Goal: Task Accomplishment & Management: Manage account settings

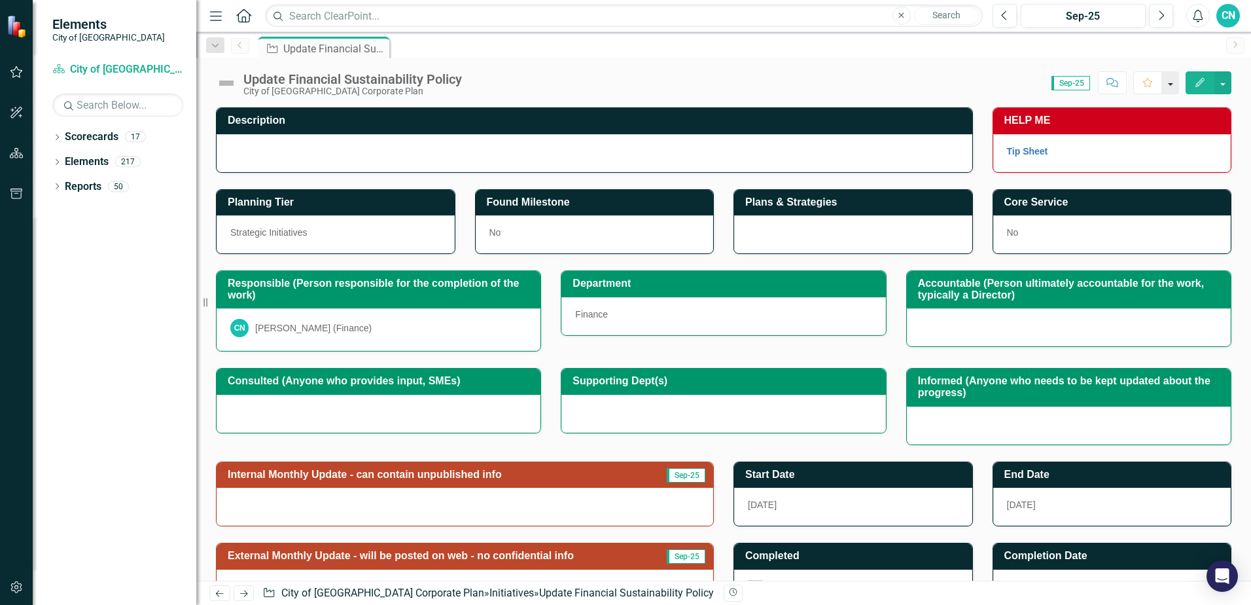
click at [1171, 82] on button "button" at bounding box center [1170, 82] width 17 height 23
click at [1222, 80] on button "button" at bounding box center [1222, 82] width 17 height 23
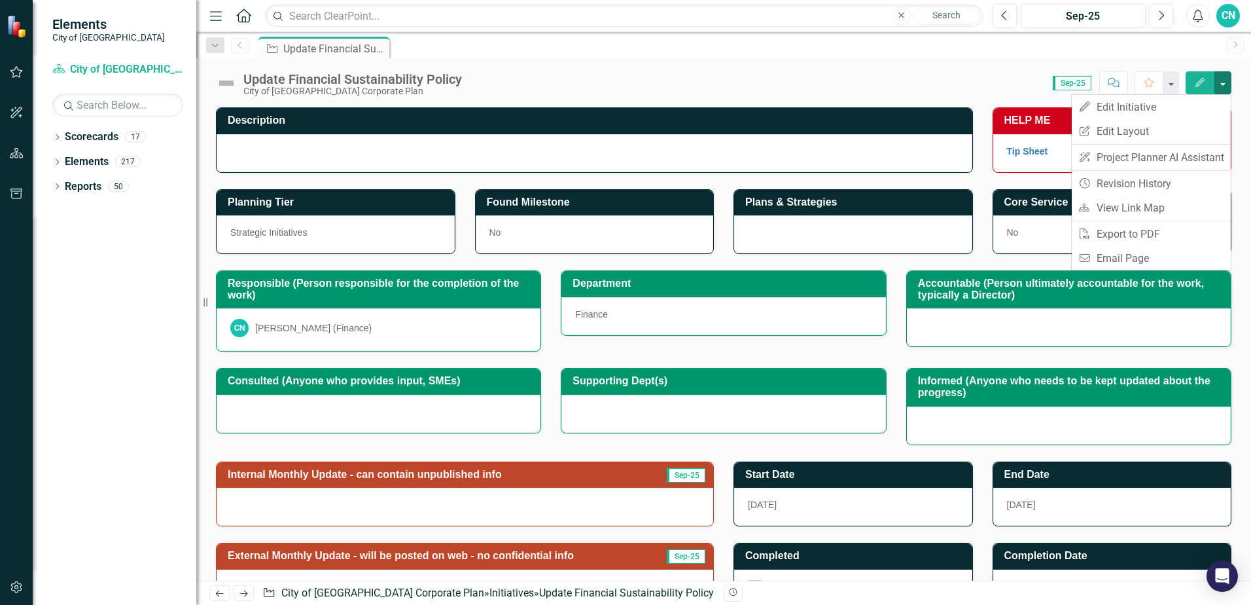
click at [1201, 82] on icon "button" at bounding box center [1200, 82] width 9 height 9
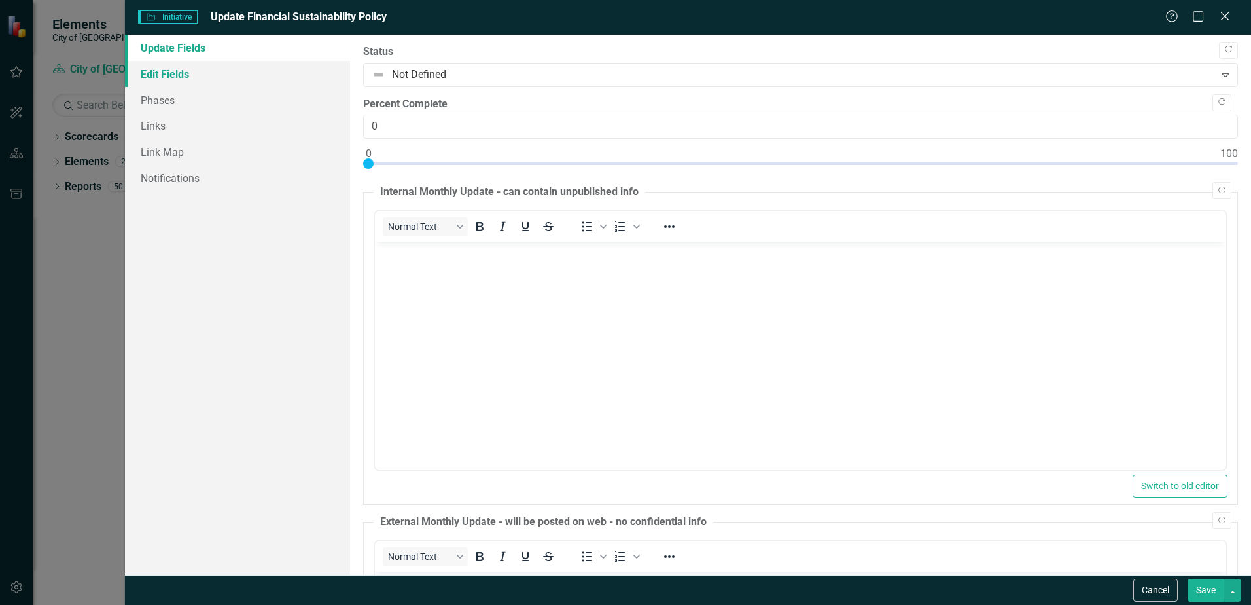
click at [163, 75] on link "Edit Fields" at bounding box center [237, 74] width 225 height 26
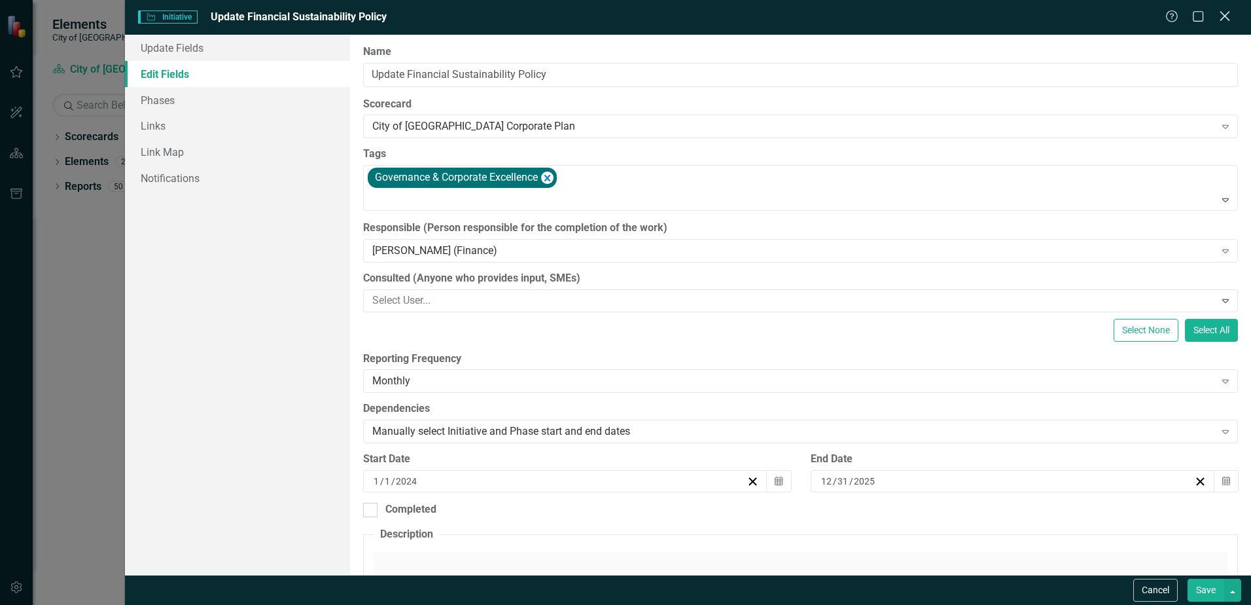
click at [1226, 20] on icon "Close" at bounding box center [1224, 16] width 16 height 12
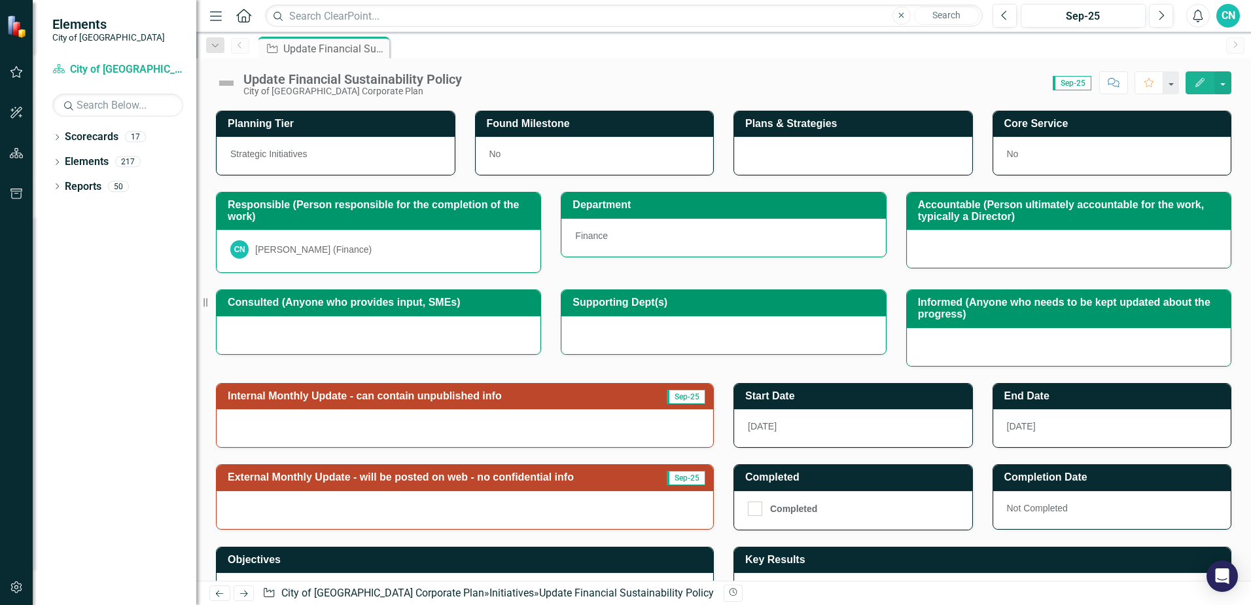
scroll to position [144, 0]
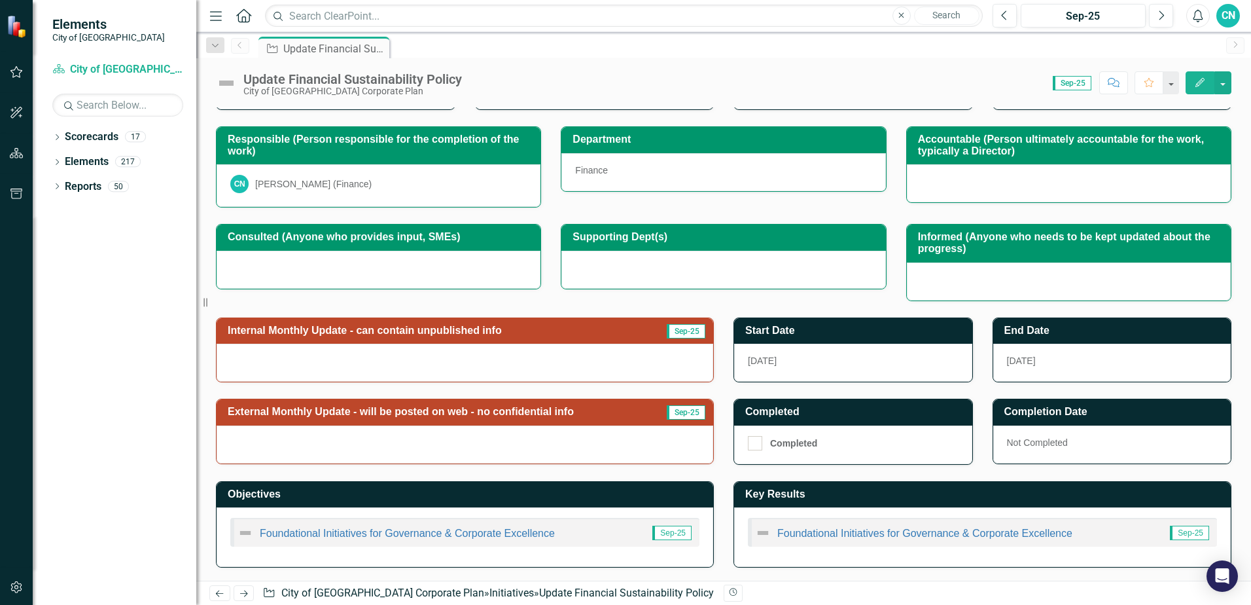
click at [493, 360] on div at bounding box center [465, 363] width 497 height 38
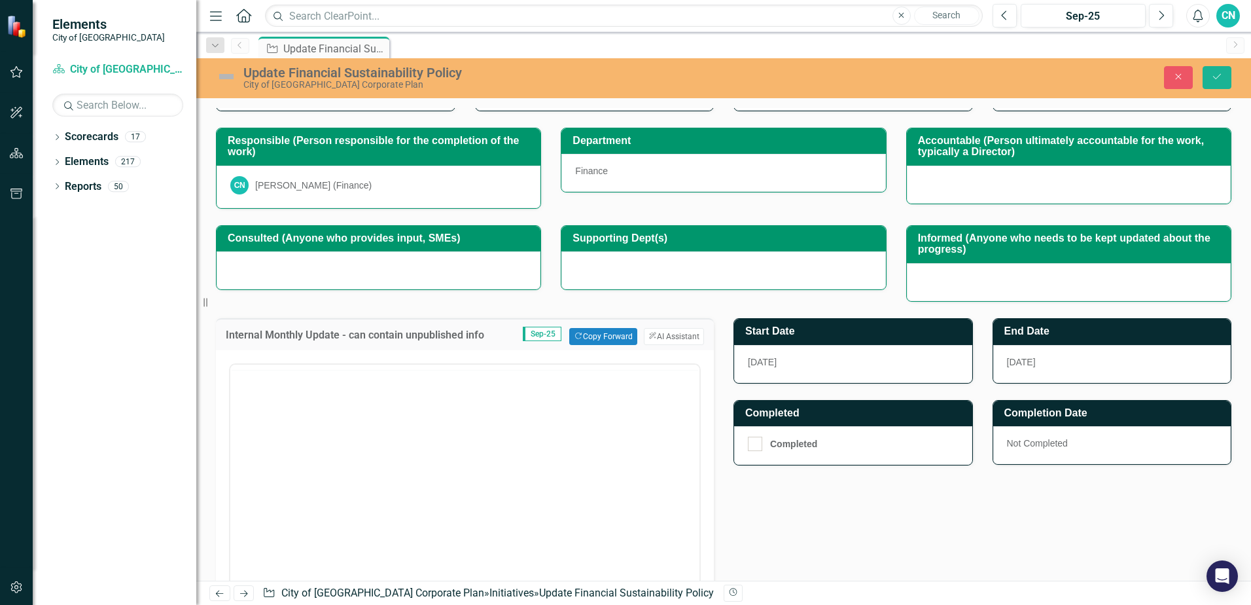
scroll to position [0, 0]
click at [590, 333] on button "Copy Forward Copy Forward" at bounding box center [602, 336] width 67 height 17
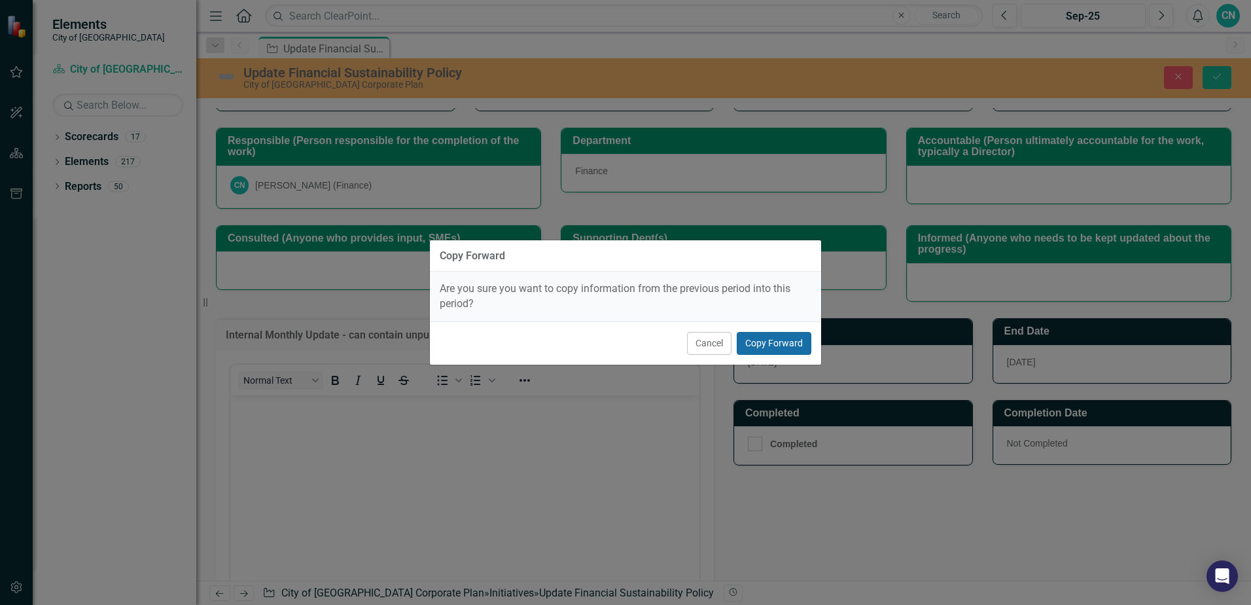
click at [780, 350] on button "Copy Forward" at bounding box center [774, 343] width 75 height 23
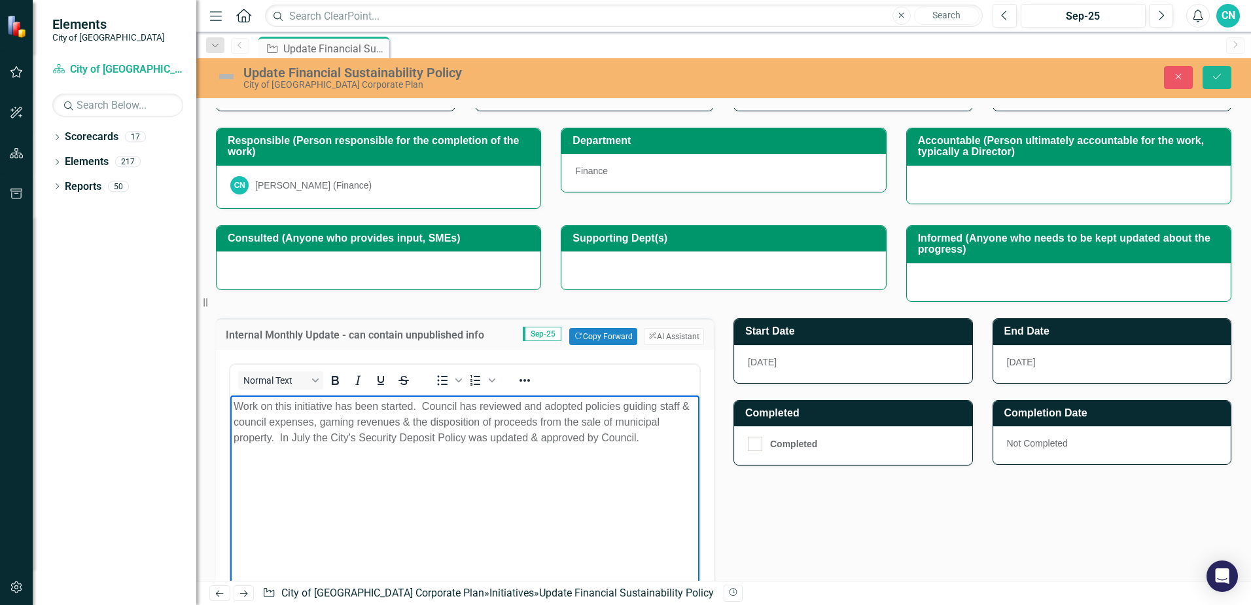
click at [672, 446] on body "Work on this initiative has been started. Council has reviewed and adopted poli…" at bounding box center [464, 493] width 469 height 196
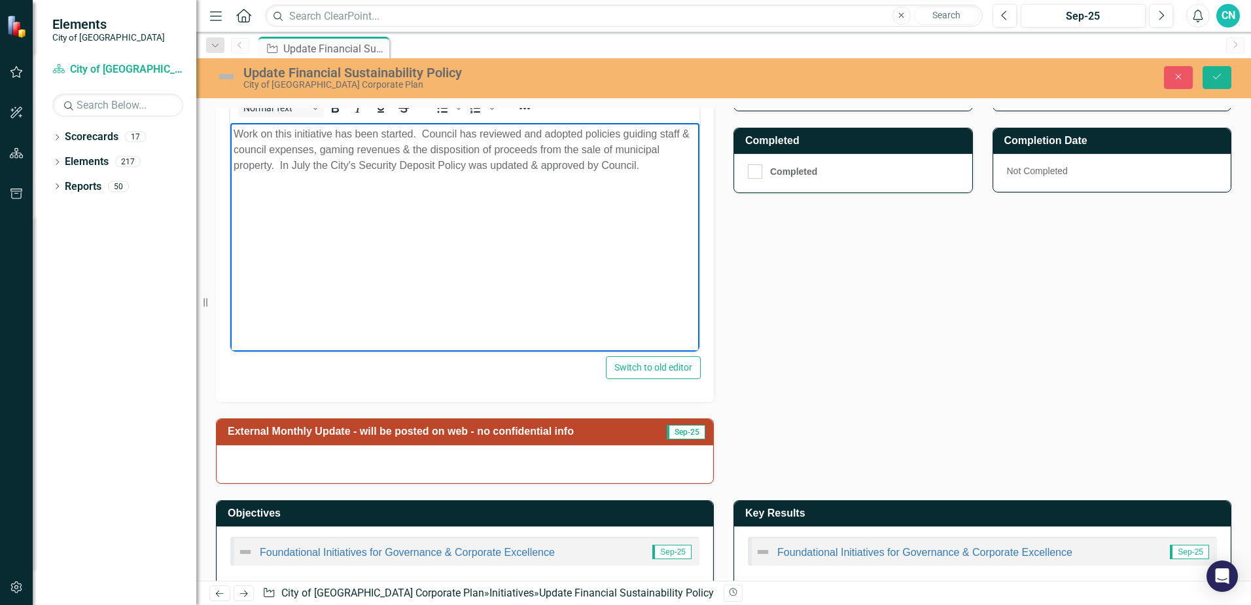
scroll to position [435, 0]
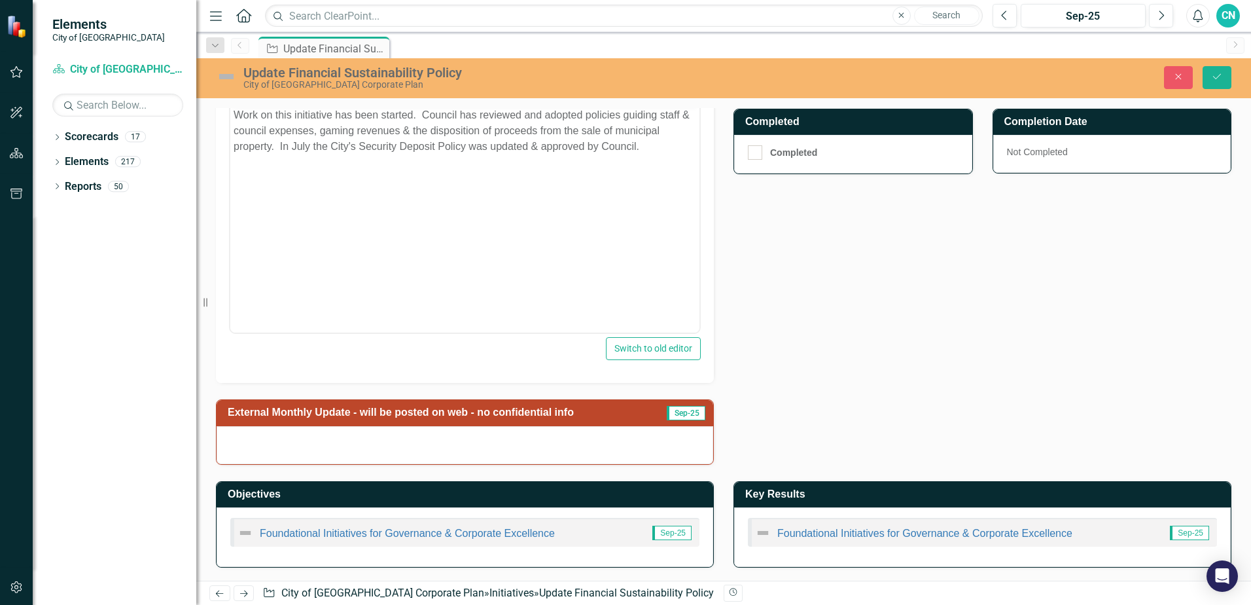
click at [691, 416] on span "Sep-25" at bounding box center [686, 413] width 39 height 14
click at [682, 416] on span "Sep-25" at bounding box center [686, 413] width 39 height 14
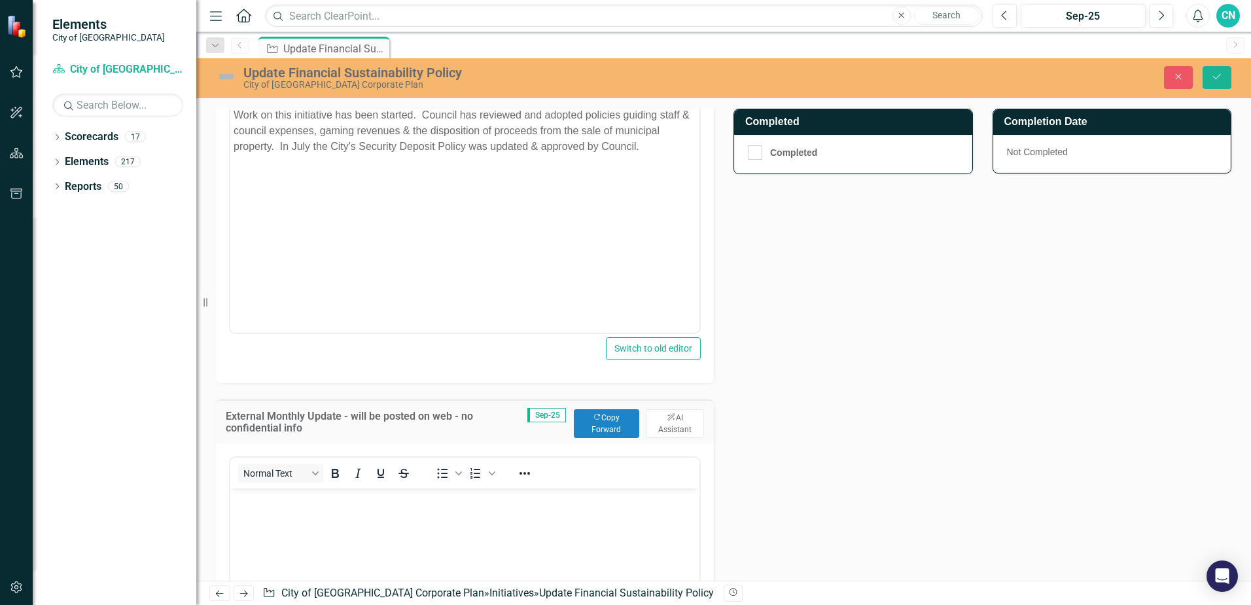
scroll to position [0, 0]
click at [601, 428] on button "Copy Forward Copy Forward" at bounding box center [606, 423] width 65 height 29
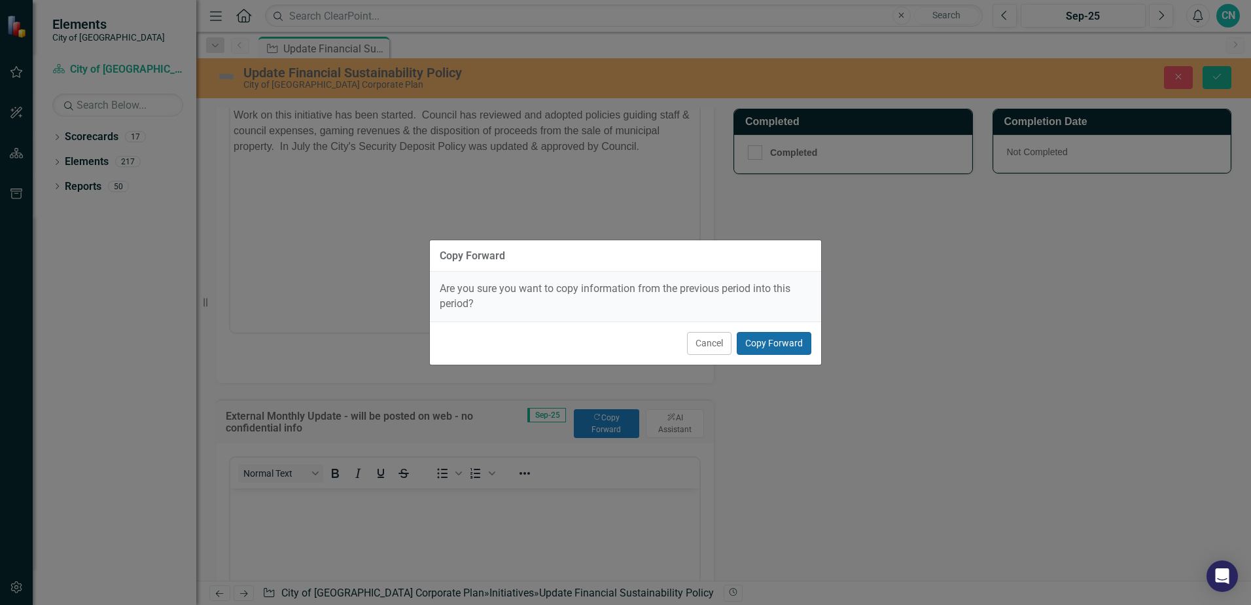
click at [784, 343] on button "Copy Forward" at bounding box center [774, 343] width 75 height 23
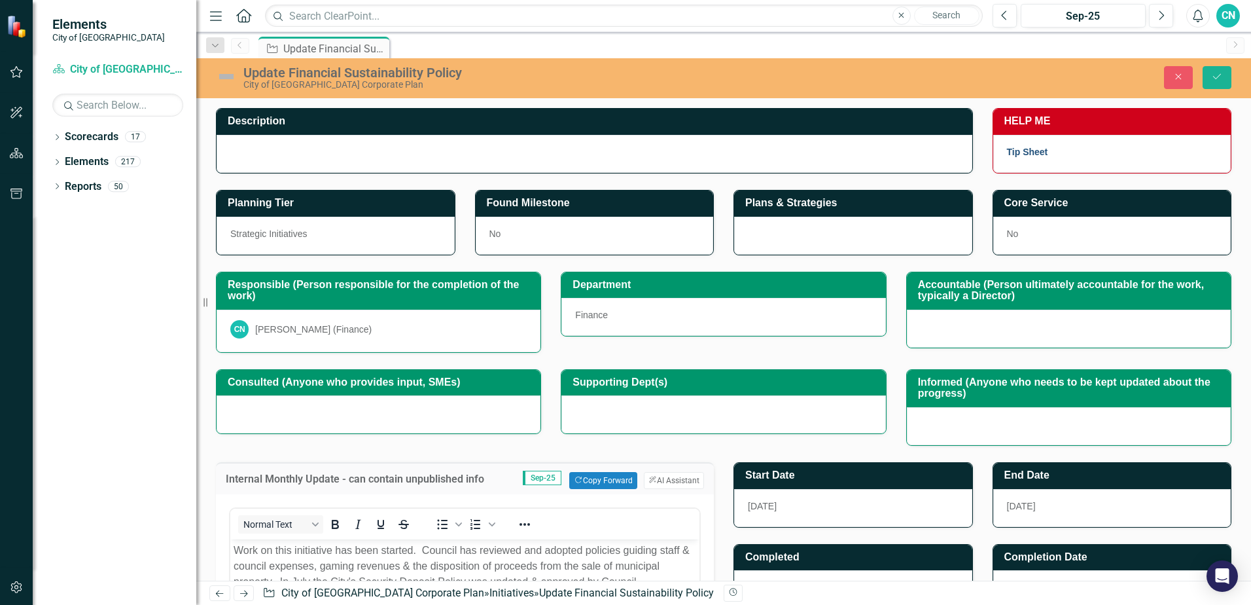
click at [1018, 156] on link "Tip Sheet" at bounding box center [1027, 152] width 41 height 10
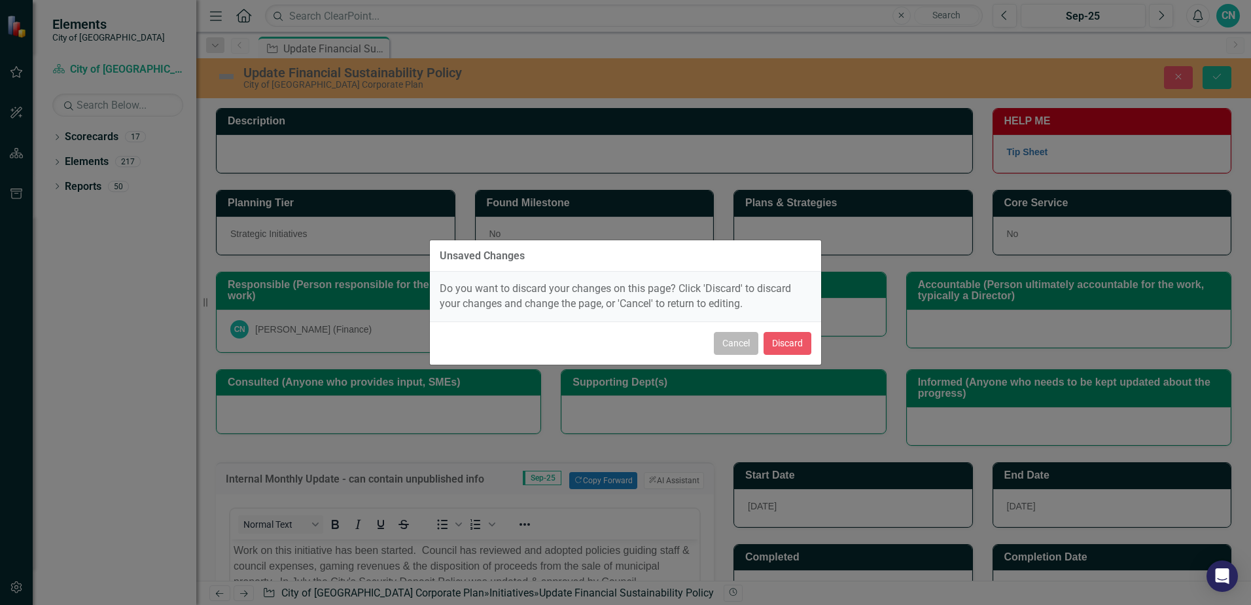
click at [749, 344] on button "Cancel" at bounding box center [736, 343] width 44 height 23
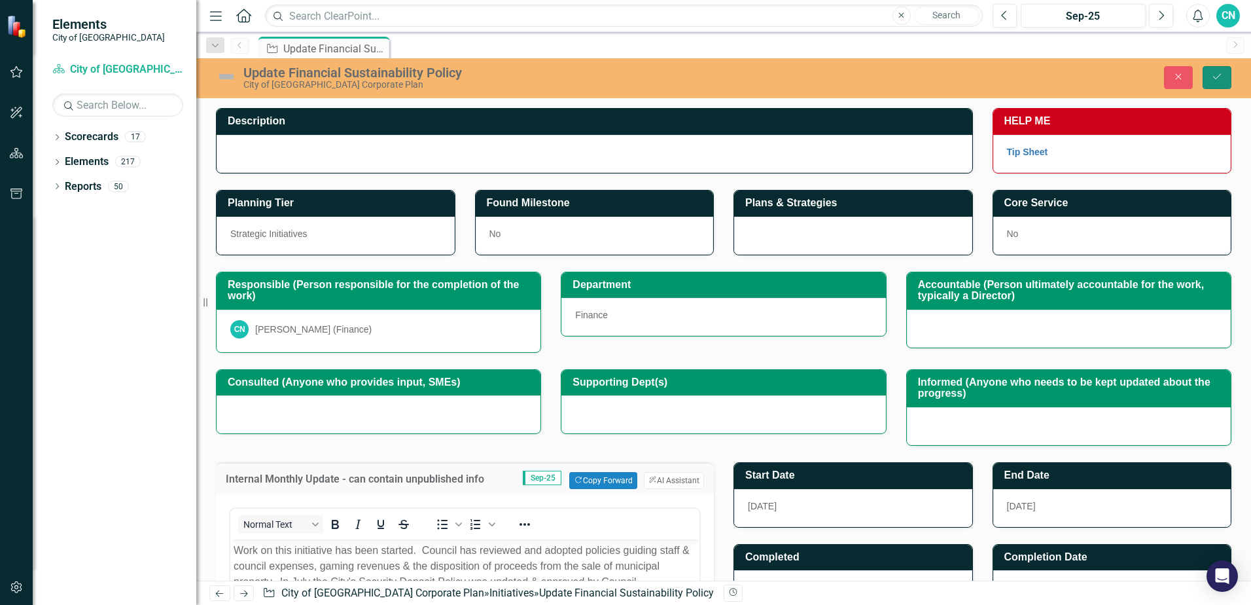
click at [1220, 73] on icon "Save" at bounding box center [1217, 76] width 12 height 9
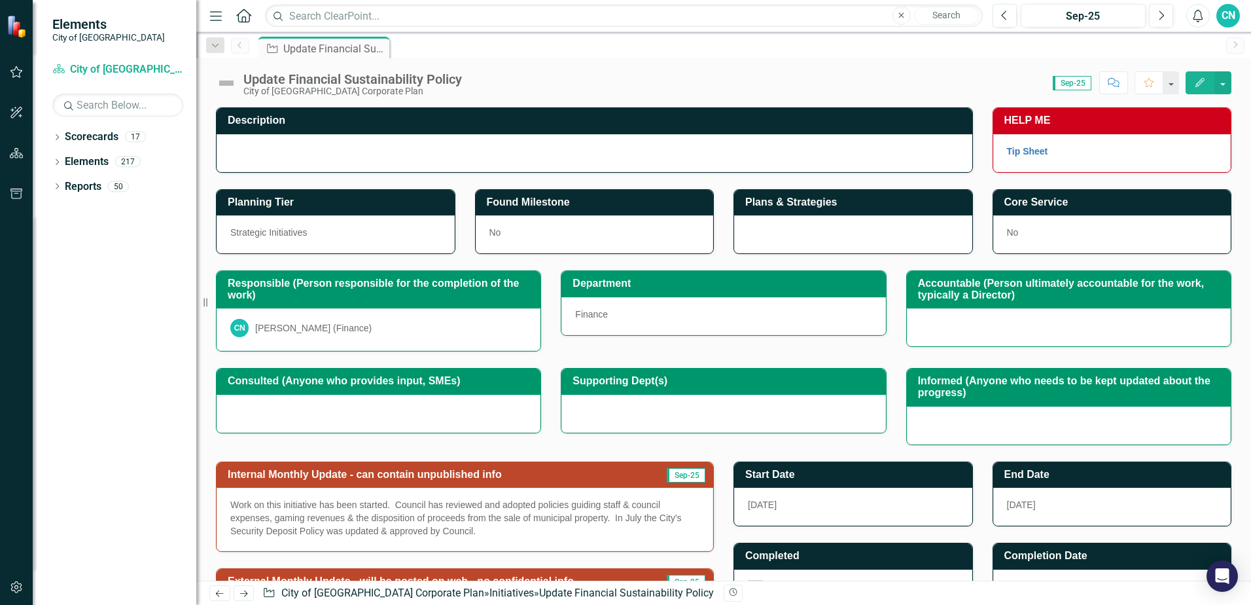
click at [228, 83] on img at bounding box center [226, 83] width 21 height 21
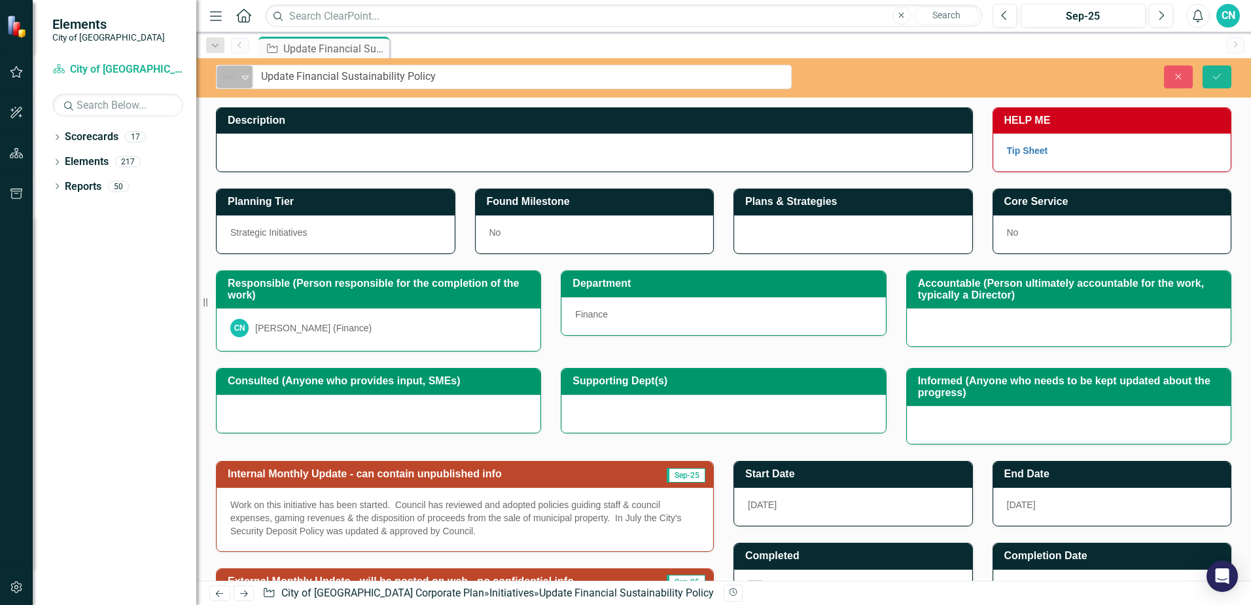
click at [243, 76] on icon at bounding box center [245, 78] width 7 height 4
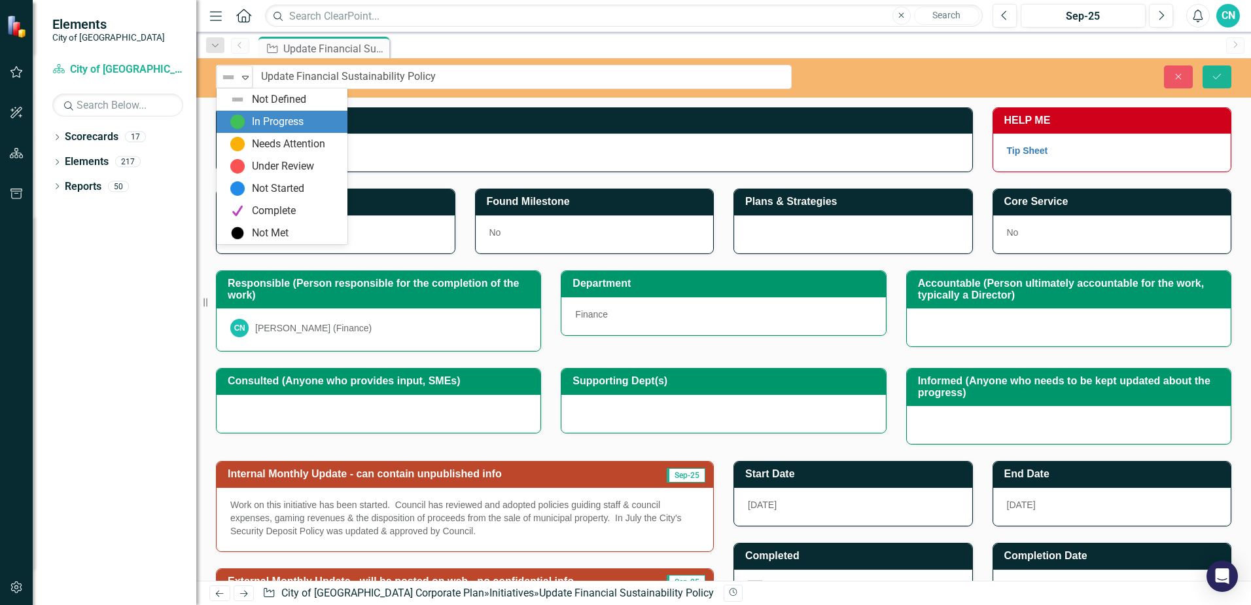
click at [272, 118] on div "In Progress" at bounding box center [278, 122] width 52 height 15
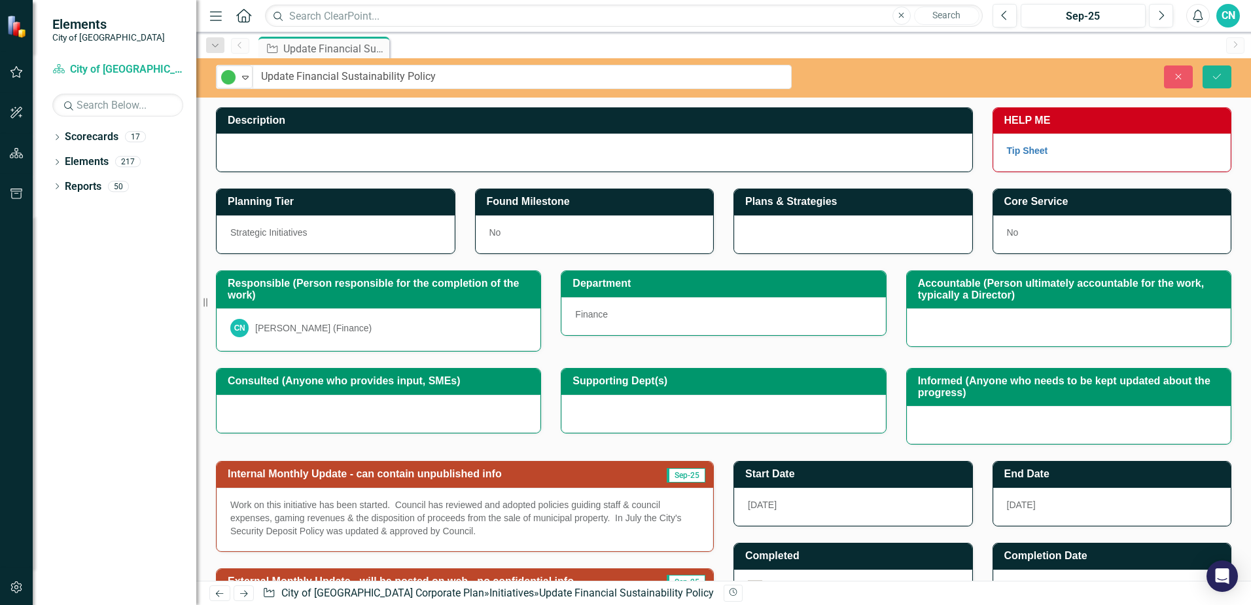
click at [899, 85] on div "Close Save" at bounding box center [1031, 76] width 420 height 23
click at [1213, 75] on icon "Save" at bounding box center [1217, 76] width 12 height 9
